Goal: Entertainment & Leisure: Consume media (video, audio)

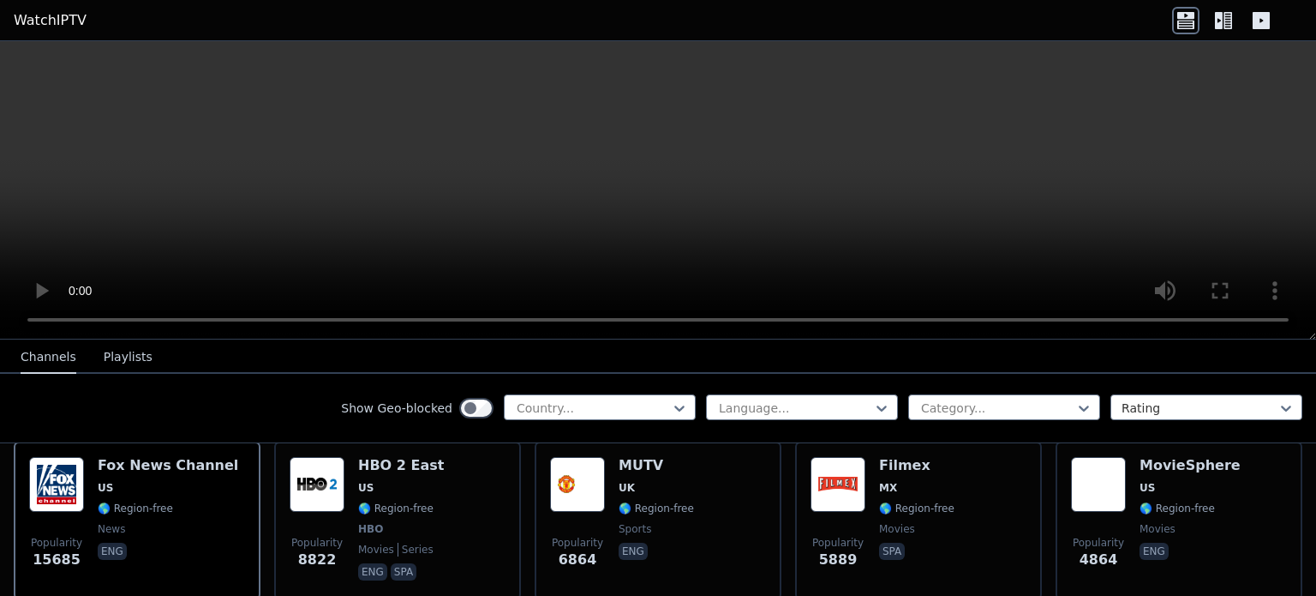
scroll to position [175, 0]
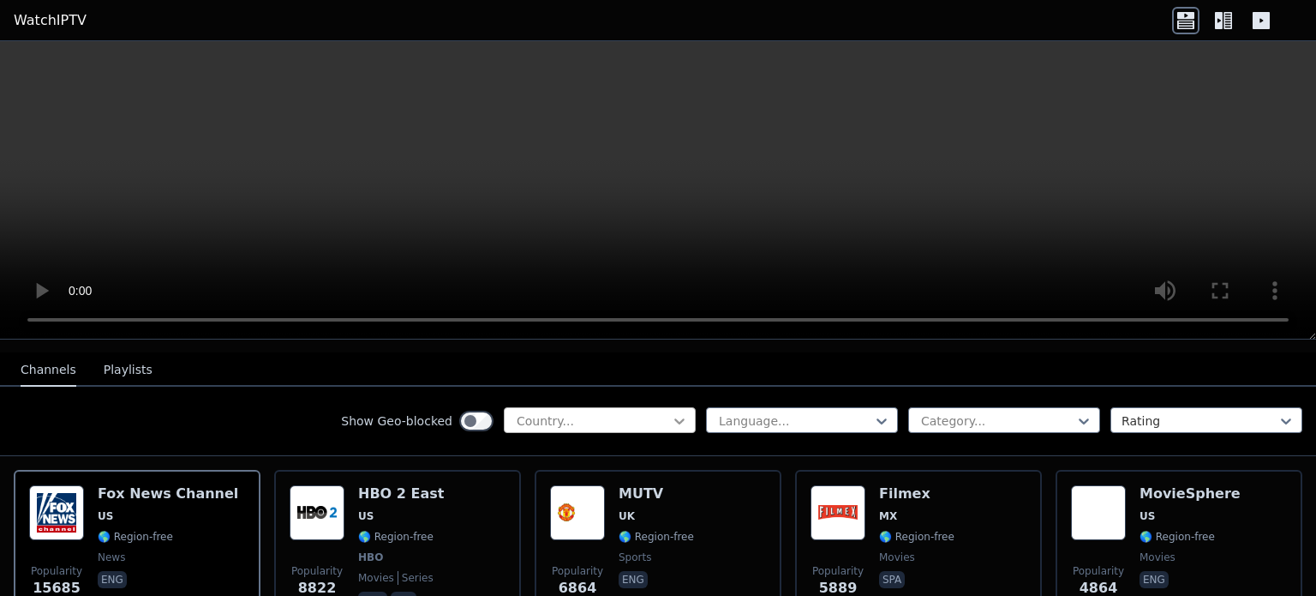
click at [671, 412] on icon at bounding box center [679, 420] width 17 height 17
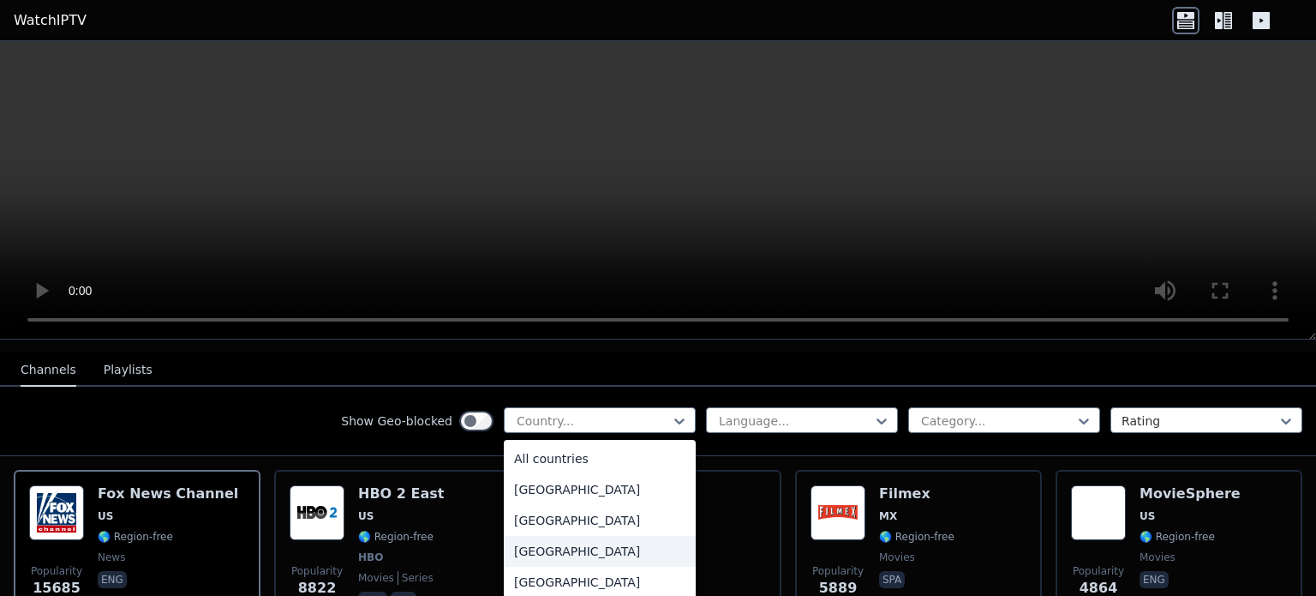
click at [559, 536] on div "[GEOGRAPHIC_DATA]" at bounding box center [600, 551] width 192 height 31
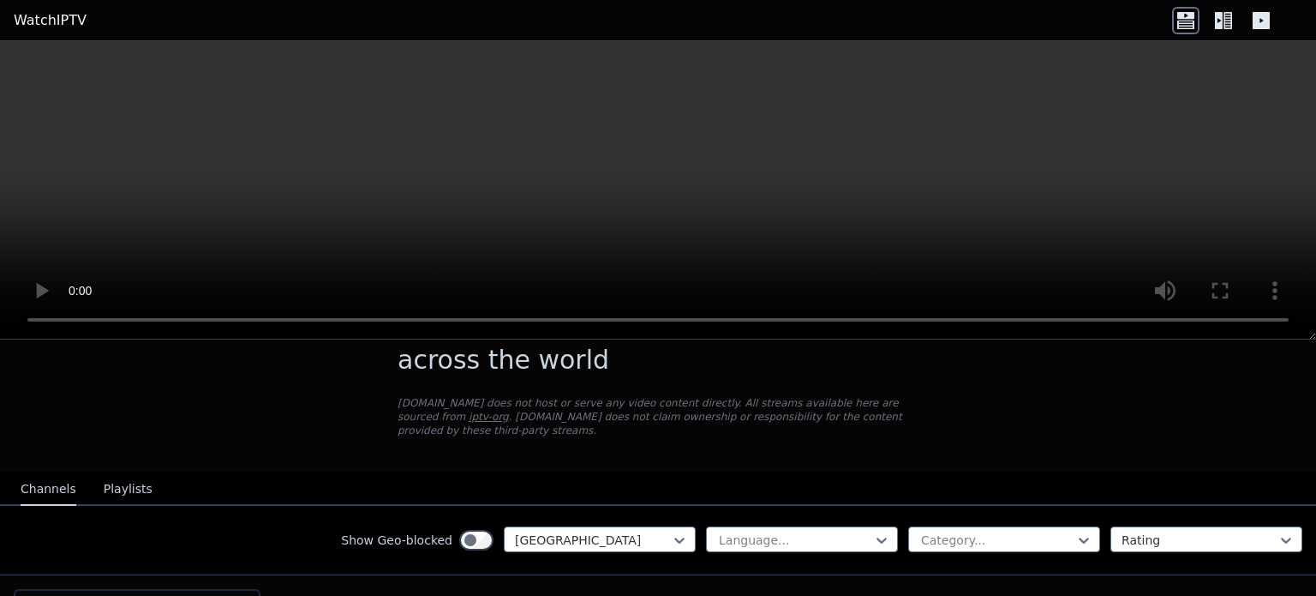
scroll to position [86, 0]
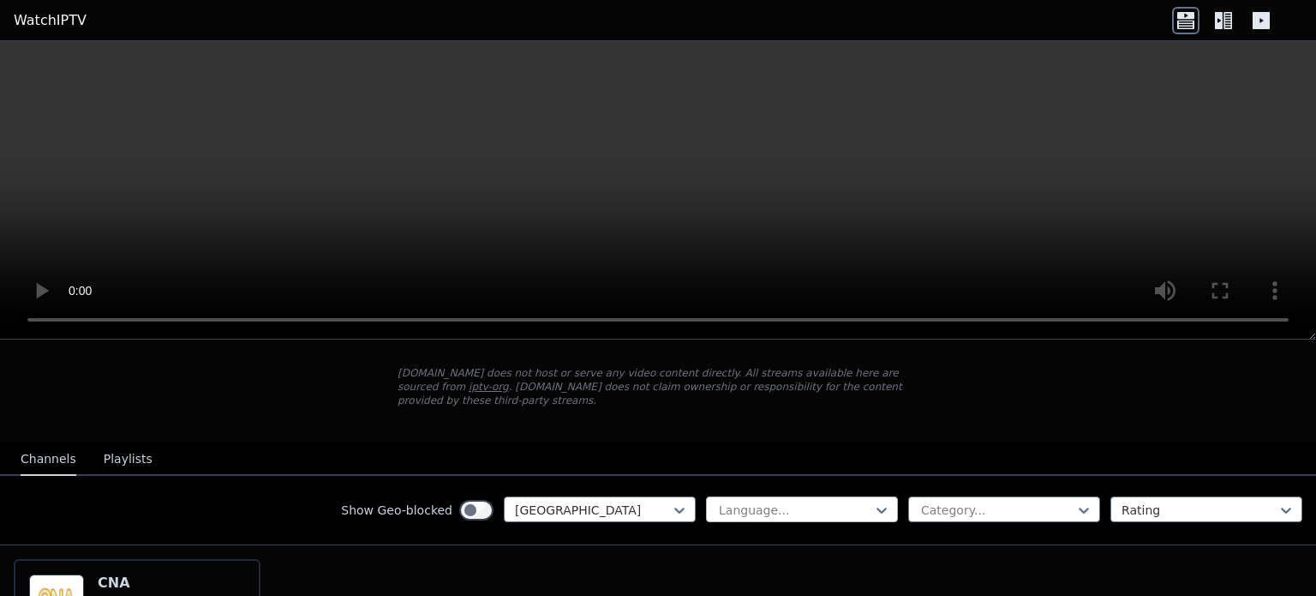
click at [817, 496] on div "Language..." at bounding box center [802, 509] width 192 height 26
click at [818, 501] on div at bounding box center [795, 509] width 156 height 17
click at [953, 496] on div "Category..." at bounding box center [1004, 509] width 192 height 26
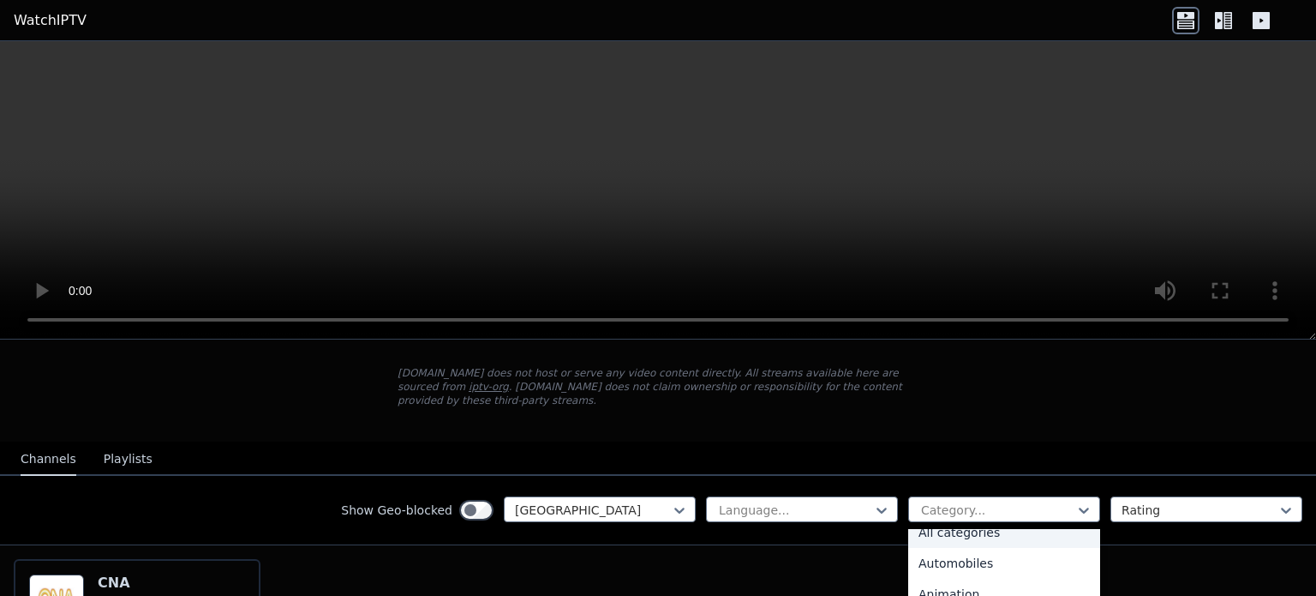
scroll to position [0, 0]
click at [970, 501] on div at bounding box center [997, 509] width 156 height 17
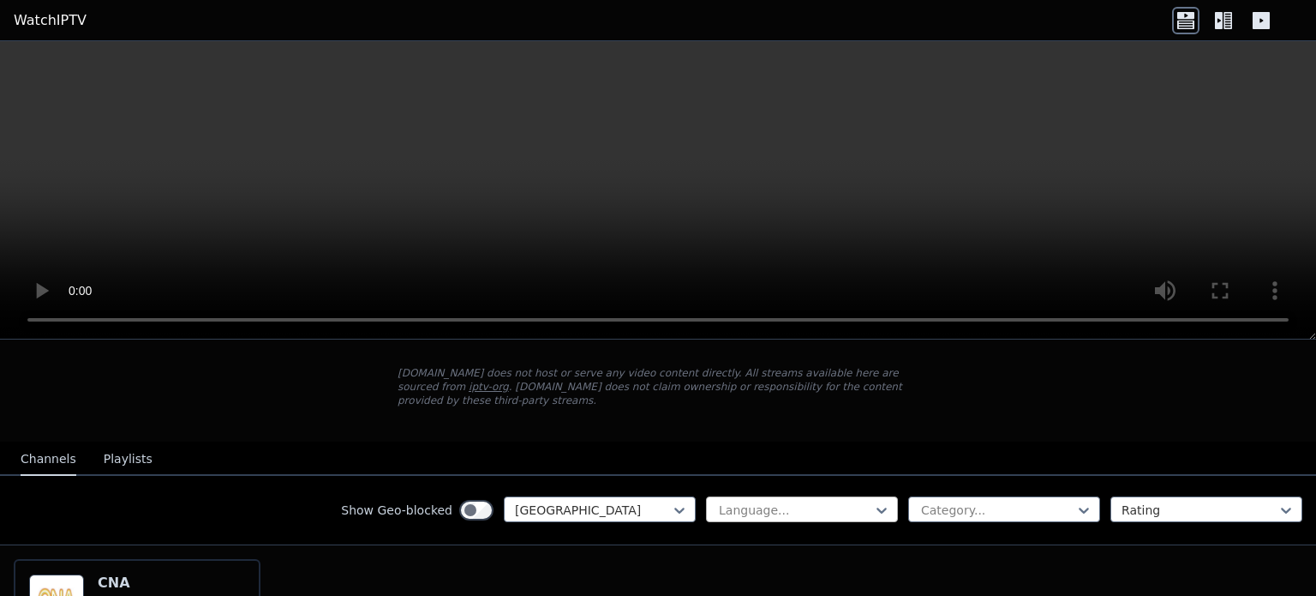
click at [823, 501] on div at bounding box center [795, 509] width 156 height 17
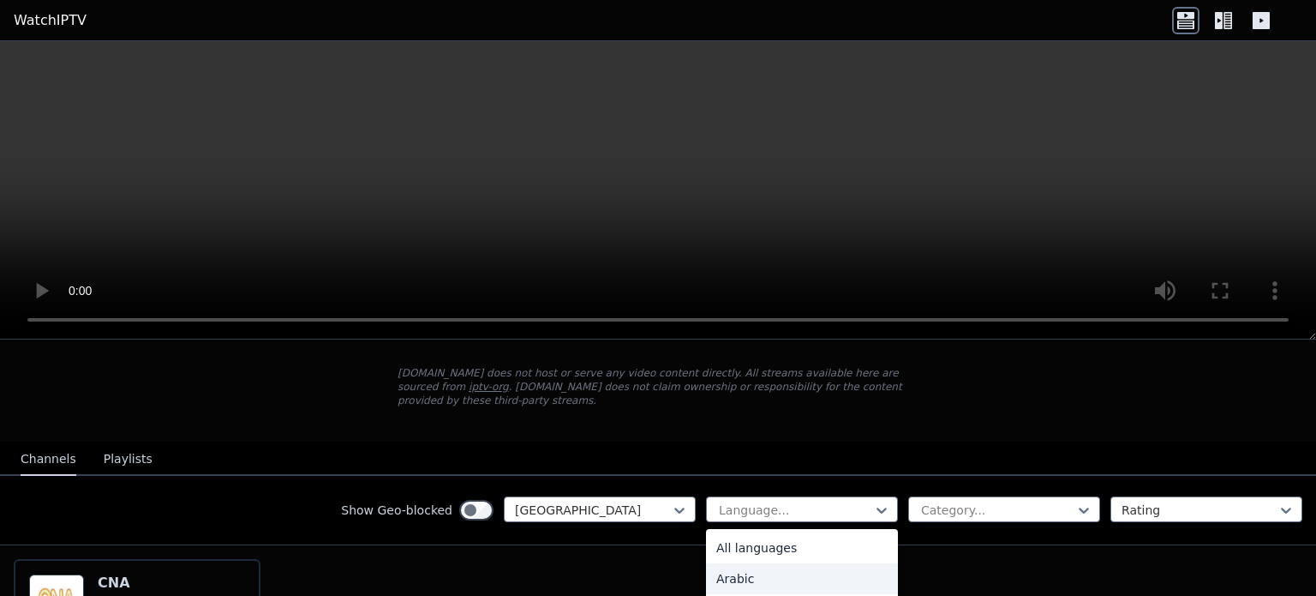
click at [777, 563] on div "Arabic" at bounding box center [802, 578] width 192 height 31
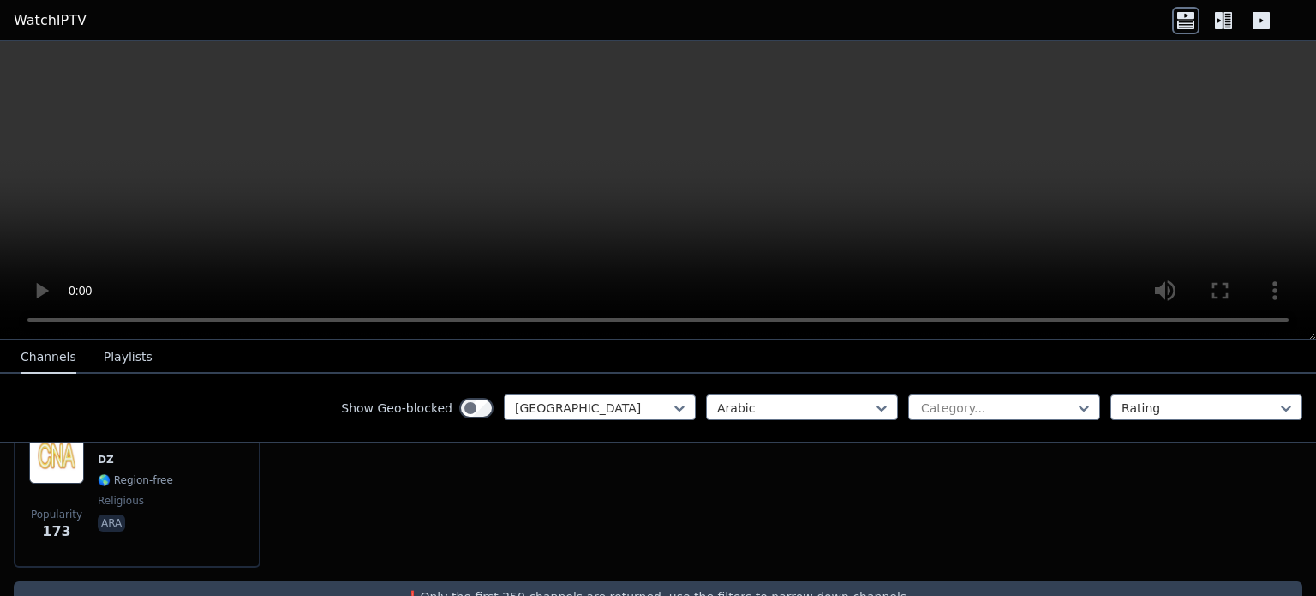
scroll to position [258, 0]
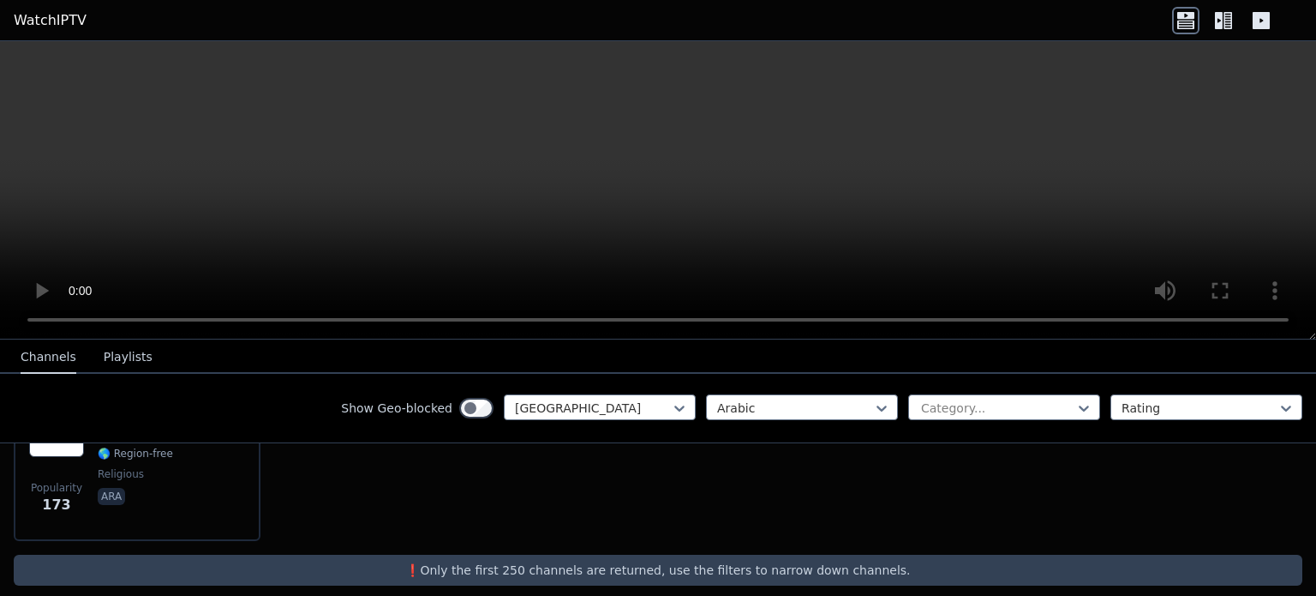
click at [763, 561] on p "❗️Only the first 250 channels are returned, use the filters to narrow down chan…" at bounding box center [658, 569] width 1275 height 17
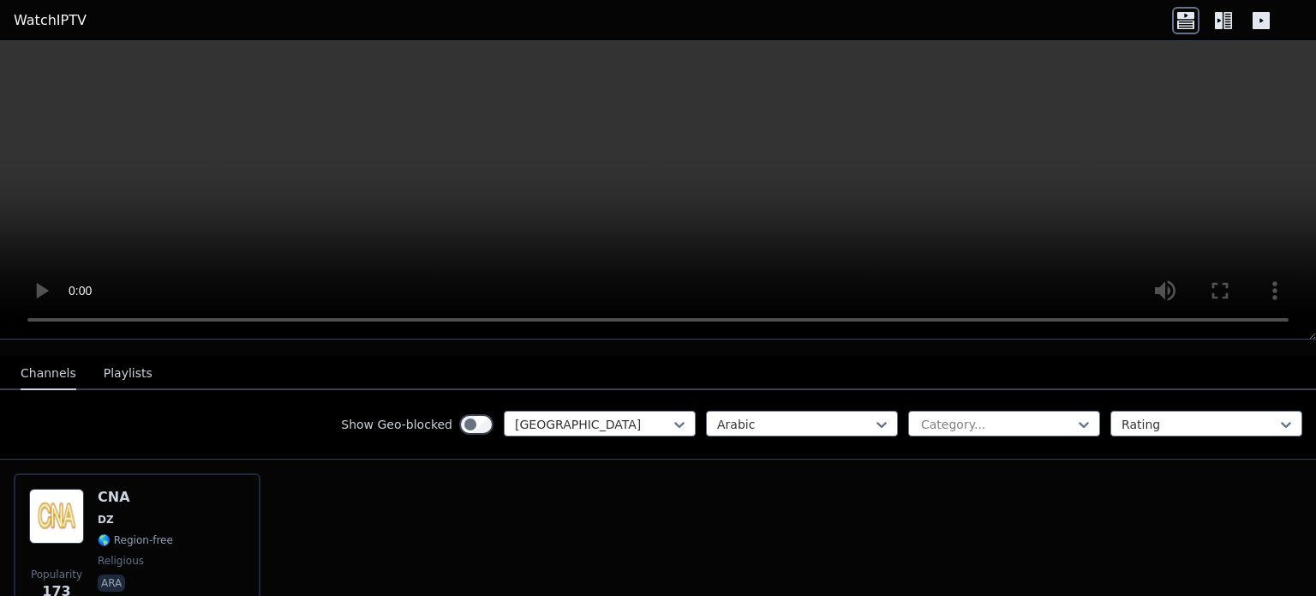
scroll to position [172, 0]
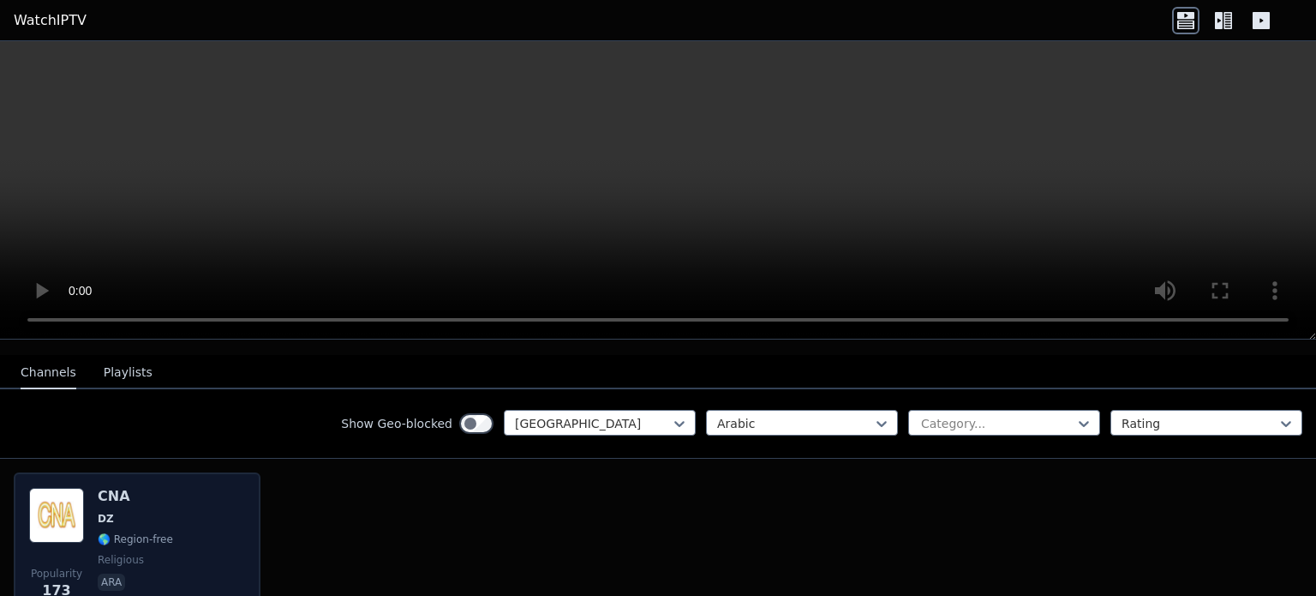
click at [134, 512] on span "DZ" at bounding box center [135, 519] width 75 height 14
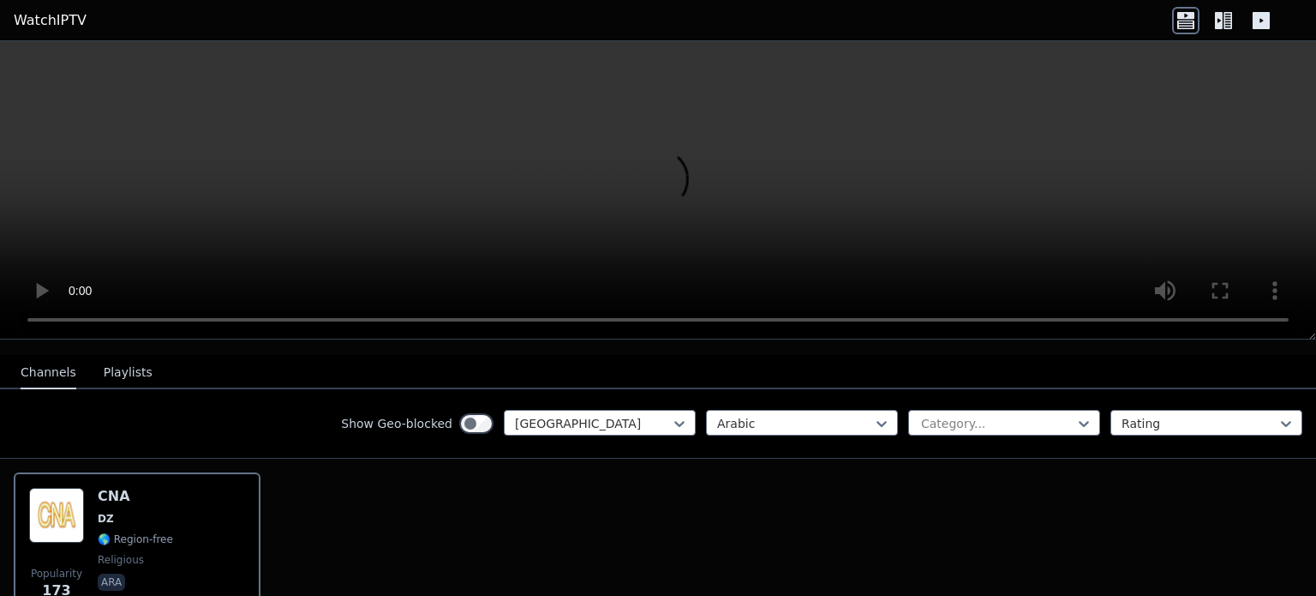
click at [679, 174] on video at bounding box center [658, 190] width 1316 height 298
